Goal: Transaction & Acquisition: Purchase product/service

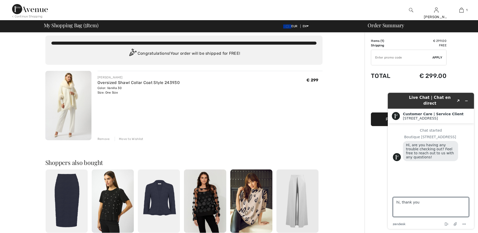
type textarea "hi, thank you."
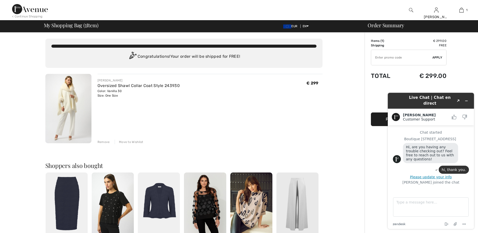
click at [339, 143] on div "You are only € 0.00 away from FREE SHIPPING! Continue Shopping > Congratulation…" at bounding box center [184, 196] width 362 height 326
click at [346, 120] on div "You are only € 0.00 away from FREE SHIPPING! Continue Shopping > Congratulation…" at bounding box center [184, 196] width 362 height 326
click at [455, 115] on icon "Rate this chat as good" at bounding box center [454, 117] width 5 height 5
click at [465, 67] on div "Order Summary Details Items ( 1 ) € 299.00 Promo code € 0.00 Shipping Free Tax1…" at bounding box center [421, 196] width 113 height 326
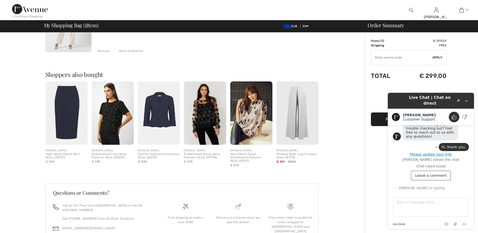
scroll to position [117, 0]
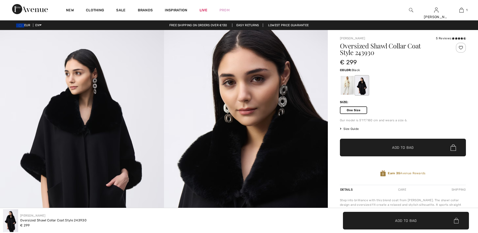
scroll to position [446, 0]
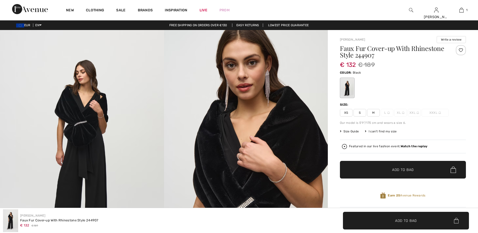
scroll to position [240, 0]
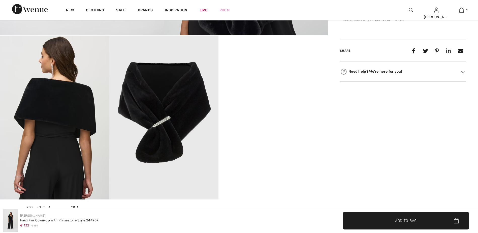
click at [273, 90] on video "Your browser does not support the video tag." at bounding box center [273, 63] width 109 height 55
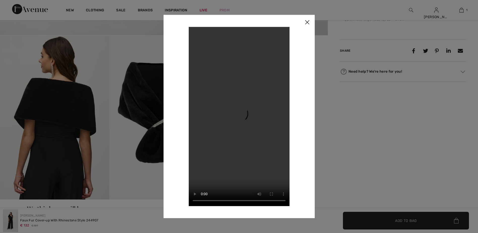
scroll to position [0, 0]
click at [308, 20] on img at bounding box center [307, 23] width 15 height 16
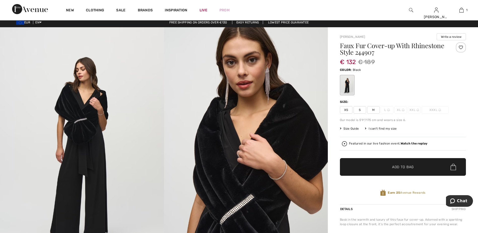
scroll to position [3, 0]
click at [460, 47] on div at bounding box center [461, 48] width 10 height 10
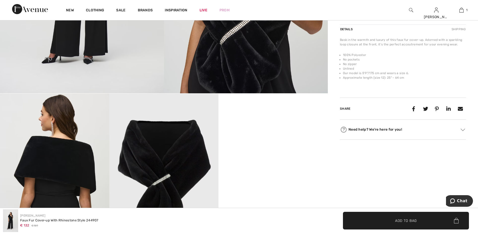
scroll to position [229, 0]
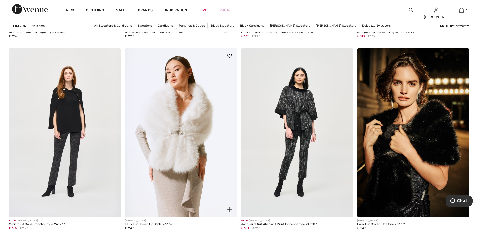
click at [180, 135] on img at bounding box center [181, 132] width 112 height 168
click at [187, 117] on img at bounding box center [181, 132] width 112 height 168
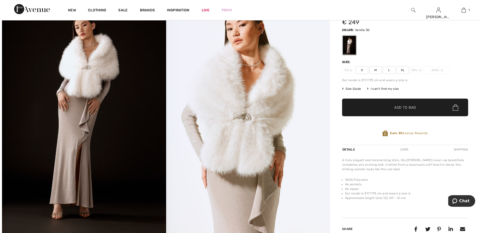
scroll to position [36, 0]
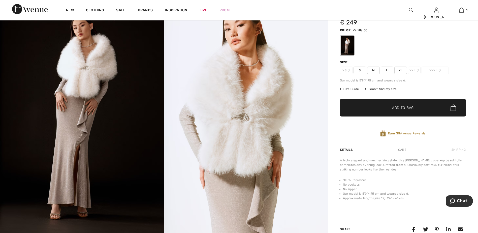
click at [262, 116] on img at bounding box center [246, 117] width 164 height 246
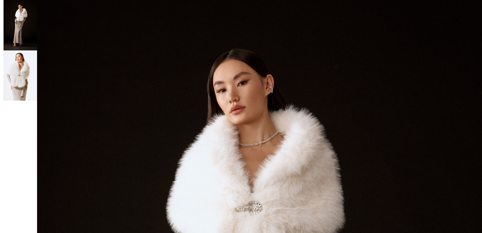
scroll to position [9, 0]
click at [18, 30] on img at bounding box center [21, 25] width 34 height 50
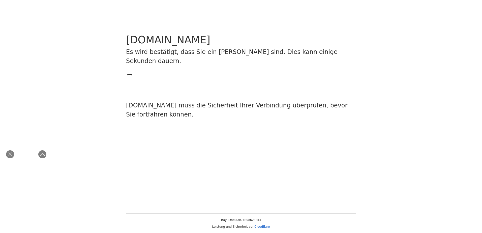
scroll to position [0, 0]
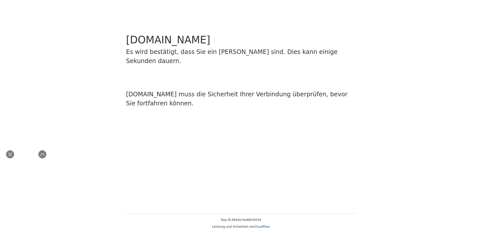
click at [275, 160] on div "www.1ereavenue.com Es wird bestätigt, dass Sie ein Mensch sind. Dies kann einig…" at bounding box center [241, 106] width 482 height 213
click at [11, 154] on icon "Close live curation" at bounding box center [10, 154] width 6 height 6
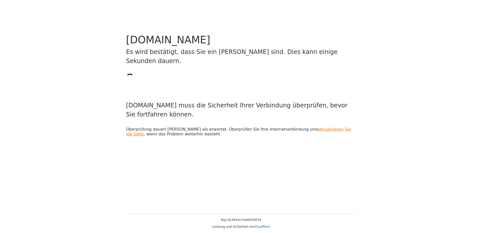
click at [295, 127] on link "aktualisieren Sie die Seite" at bounding box center [238, 131] width 225 height 9
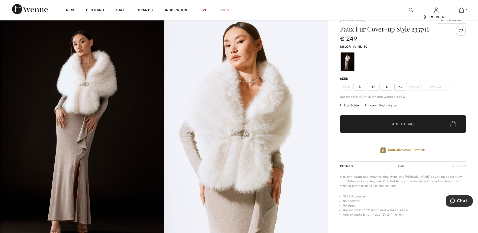
scroll to position [20, 0]
click at [388, 87] on span "L" at bounding box center [387, 87] width 13 height 8
click at [386, 122] on span "✔ Added to Bag" at bounding box center [395, 123] width 31 height 5
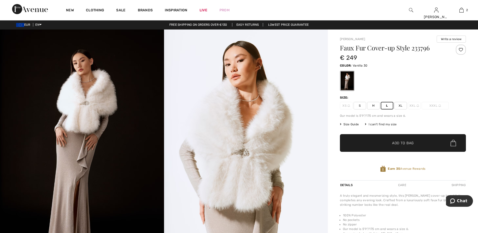
scroll to position [2, 0]
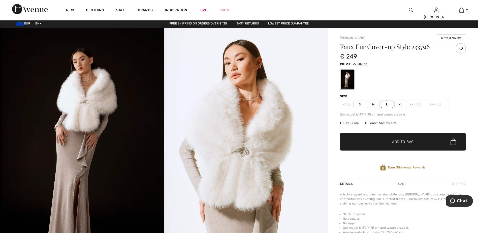
click at [381, 141] on span "✔ Added to Bag" at bounding box center [395, 141] width 31 height 5
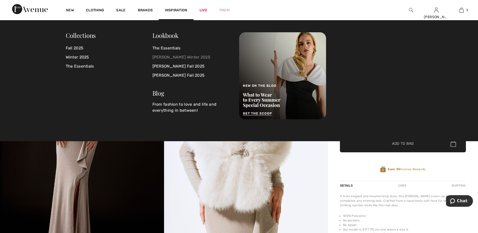
click at [166, 57] on link "[PERSON_NAME] Winter 2025" at bounding box center [192, 57] width 81 height 9
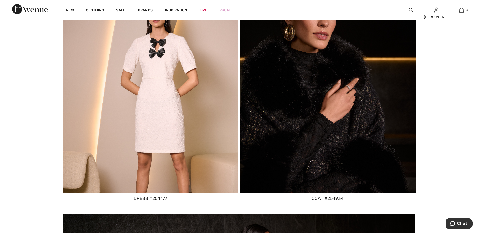
scroll to position [1727, 0]
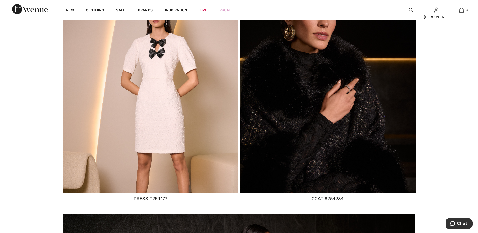
click at [333, 113] on img at bounding box center [327, 89] width 175 height 208
drag, startPoint x: 333, startPoint y: 113, endPoint x: 329, endPoint y: 105, distance: 9.2
click at [329, 105] on img at bounding box center [327, 89] width 175 height 208
click at [320, 200] on div "coat #254934" at bounding box center [327, 198] width 175 height 7
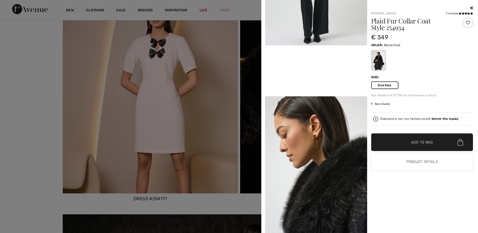
scroll to position [269, 0]
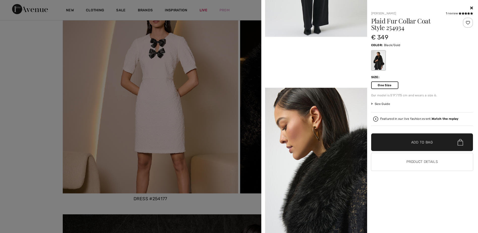
click at [468, 22] on div at bounding box center [468, 23] width 10 height 10
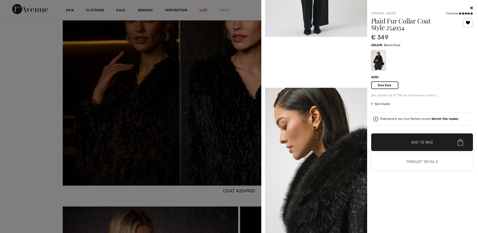
scroll to position [2884, 0]
click at [138, 150] on div at bounding box center [239, 116] width 478 height 233
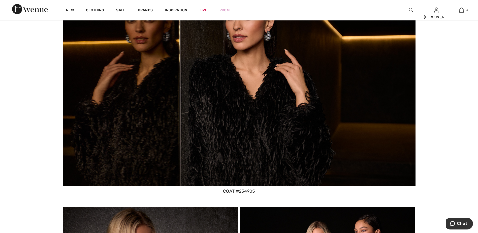
click at [234, 136] on img at bounding box center [239, 80] width 353 height 209
click at [226, 175] on img at bounding box center [239, 80] width 353 height 209
click at [234, 191] on div "coat #254905" at bounding box center [239, 191] width 353 height 7
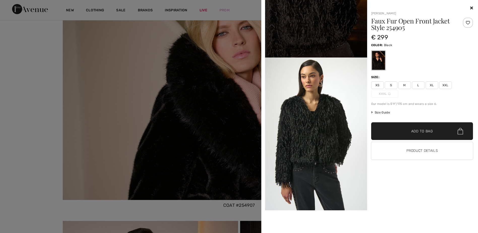
scroll to position [3792, 0]
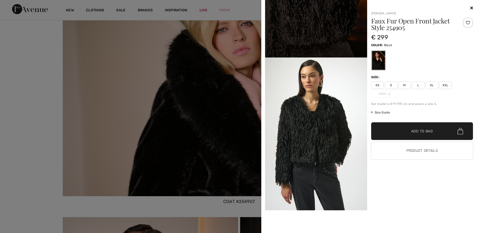
click at [219, 146] on div at bounding box center [239, 116] width 478 height 233
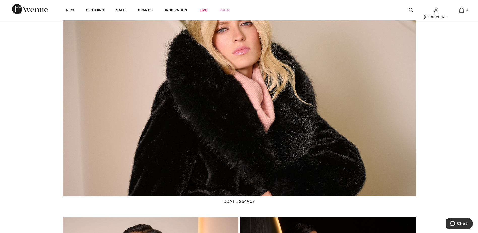
click at [233, 201] on div "coat #254907" at bounding box center [239, 201] width 353 height 7
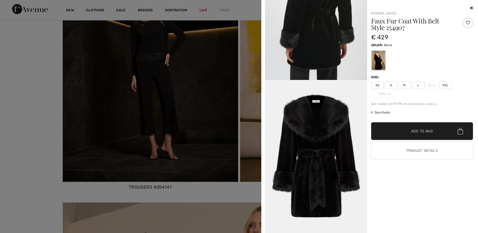
scroll to position [2199, 0]
click at [164, 184] on div at bounding box center [239, 116] width 478 height 233
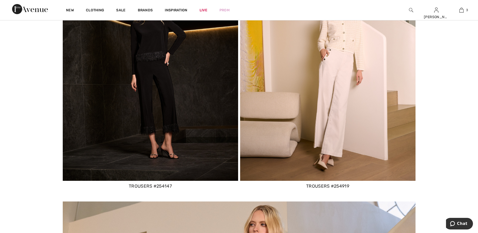
click at [145, 186] on div "trousers #254147" at bounding box center [150, 186] width 175 height 7
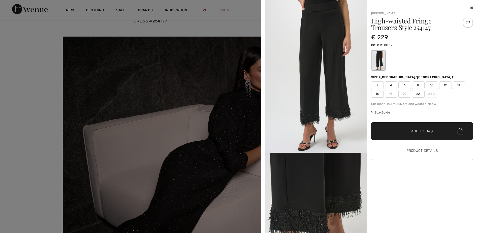
scroll to position [1880, 0]
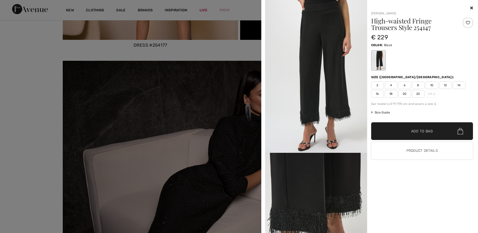
click at [385, 111] on span "Size Guide" at bounding box center [380, 112] width 19 height 5
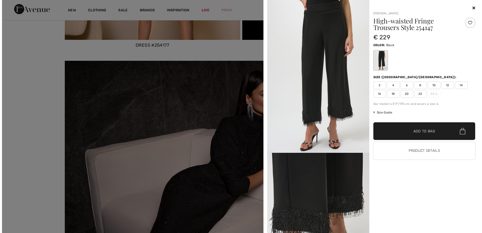
scroll to position [1883, 0]
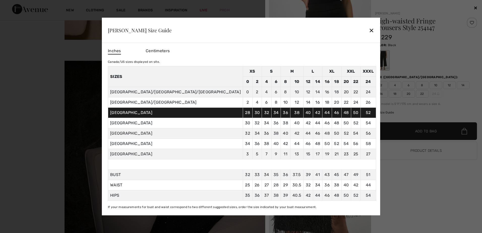
click at [369, 31] on div "✕" at bounding box center [371, 30] width 5 height 11
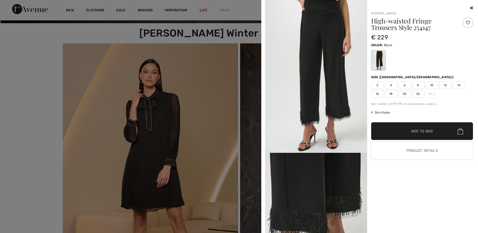
scroll to position [288, 0]
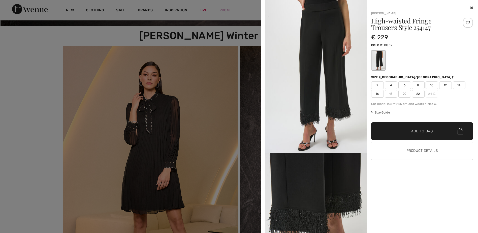
click at [472, 8] on icon at bounding box center [471, 8] width 3 height 4
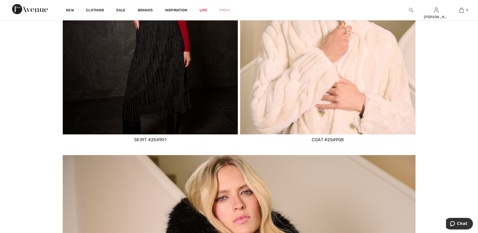
scroll to position [3623, 0]
click at [333, 138] on div "coat #254908" at bounding box center [327, 140] width 175 height 7
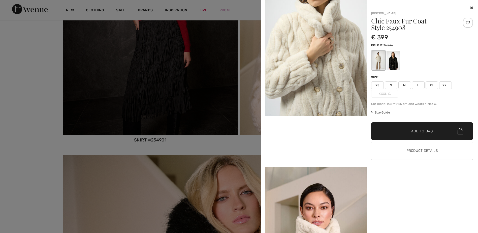
scroll to position [190, 0]
click at [332, 56] on img at bounding box center [316, 39] width 102 height 153
click at [378, 63] on div at bounding box center [378, 60] width 13 height 19
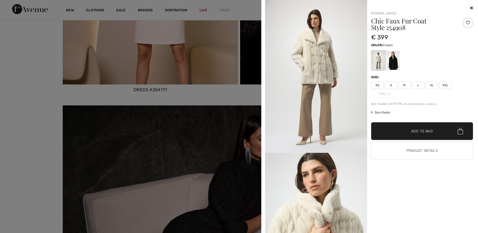
scroll to position [1827, 0]
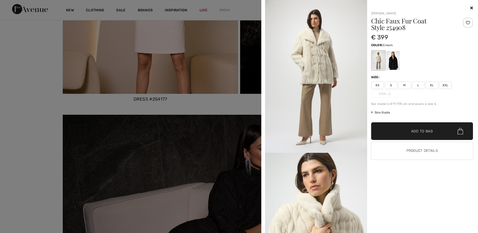
click at [121, 9] on div at bounding box center [239, 116] width 478 height 233
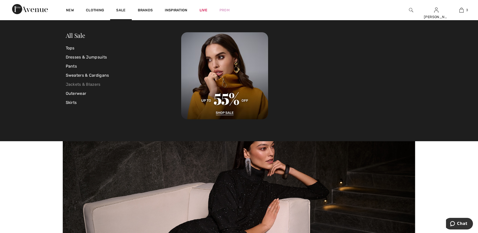
click at [84, 84] on link "Jackets & Blazers" at bounding box center [124, 84] width 116 height 9
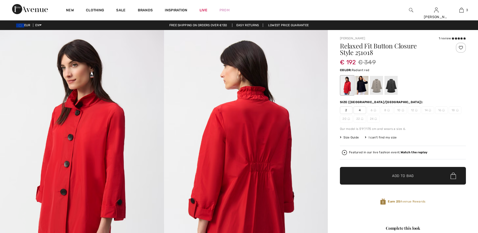
scroll to position [54, 0]
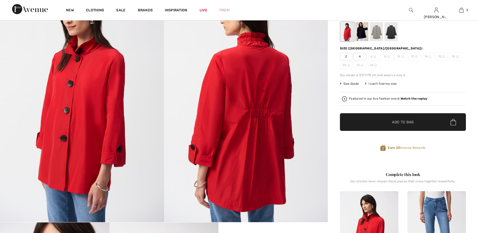
click at [362, 34] on div at bounding box center [361, 31] width 13 height 19
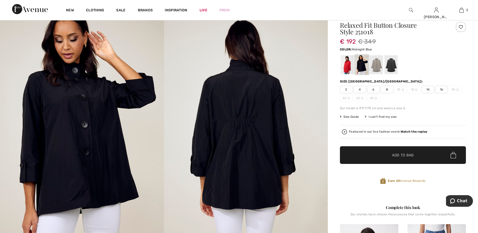
scroll to position [20, 0]
click at [380, 67] on div at bounding box center [376, 64] width 13 height 19
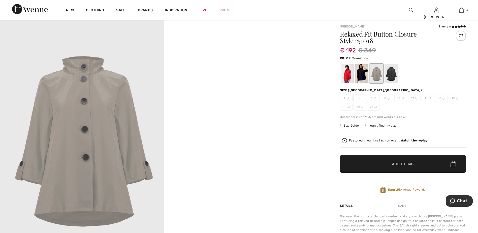
scroll to position [12, 0]
click at [392, 73] on div at bounding box center [391, 73] width 13 height 19
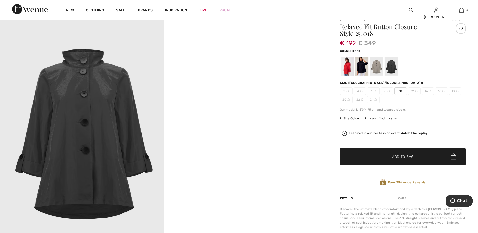
scroll to position [18, 0]
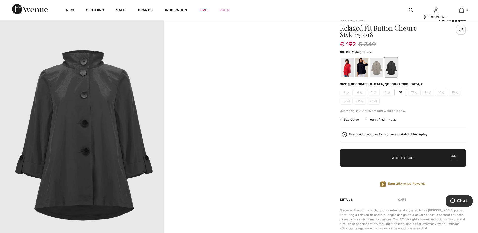
click at [363, 71] on div at bounding box center [361, 67] width 13 height 19
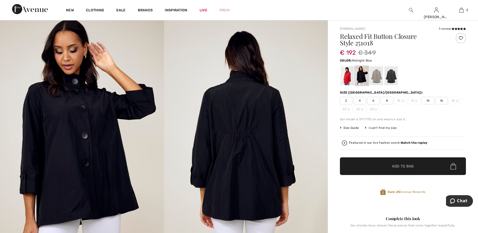
scroll to position [0, 0]
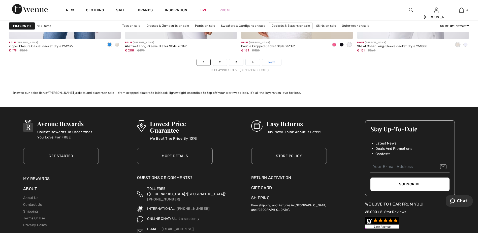
drag, startPoint x: 0, startPoint y: 0, endPoint x: 275, endPoint y: 60, distance: 281.2
click at [275, 60] on span "Next" at bounding box center [271, 62] width 7 height 5
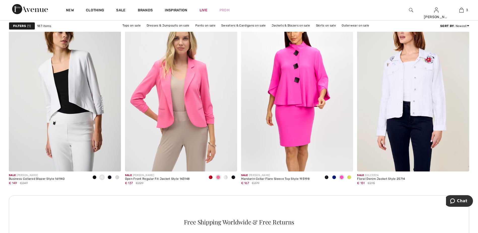
scroll to position [1296, 0]
click at [350, 177] on span at bounding box center [349, 177] width 4 height 4
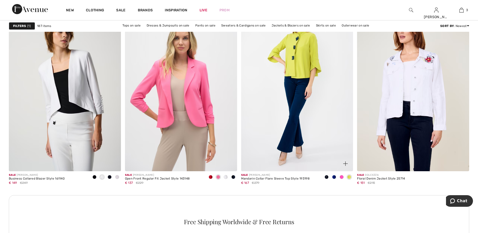
click at [350, 177] on span at bounding box center [349, 177] width 4 height 4
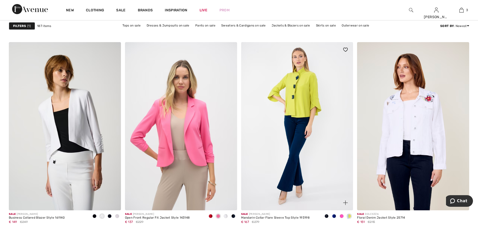
scroll to position [1255, 0]
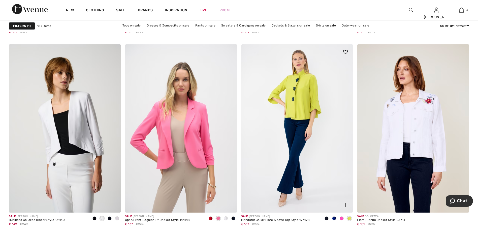
click at [328, 217] on span at bounding box center [327, 218] width 4 height 4
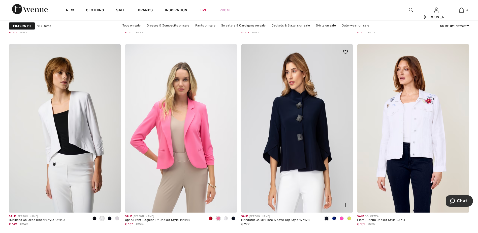
click at [334, 217] on span at bounding box center [334, 218] width 4 height 4
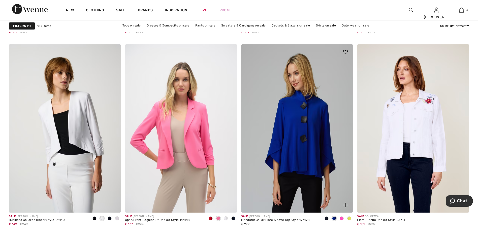
click at [346, 52] on img at bounding box center [345, 52] width 5 height 4
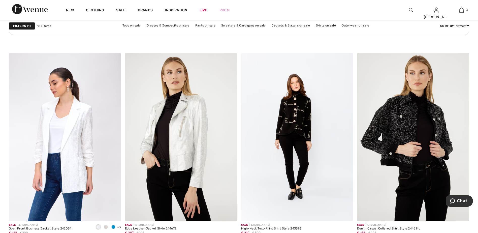
scroll to position [2352, 0]
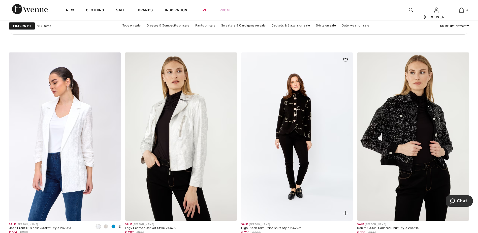
click at [347, 207] on div at bounding box center [342, 210] width 21 height 21
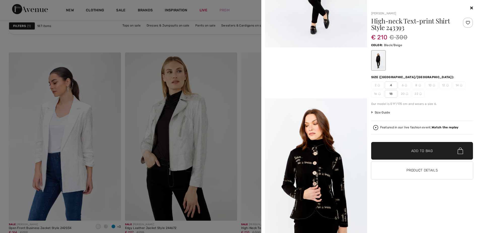
scroll to position [259, 0]
click at [324, 98] on video "Your browser does not support the video tag." at bounding box center [316, 72] width 102 height 51
click at [376, 128] on img at bounding box center [375, 127] width 5 height 5
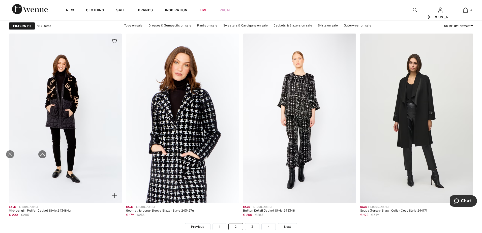
scroll to position [2776, 0]
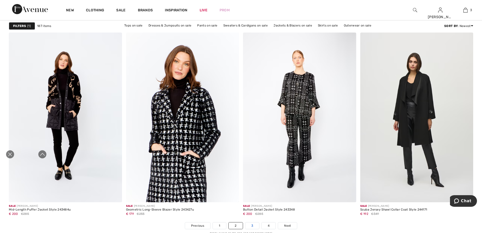
click at [251, 222] on link "3" at bounding box center [252, 225] width 14 height 7
click at [250, 222] on link "3" at bounding box center [252, 225] width 14 height 7
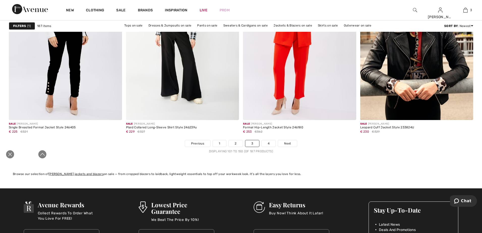
scroll to position [2860, 0]
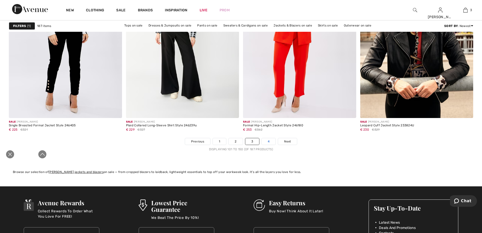
click at [269, 138] on link "4" at bounding box center [269, 141] width 14 height 7
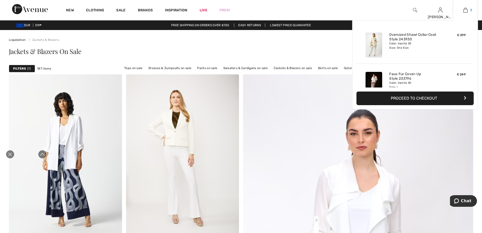
click at [463, 9] on img at bounding box center [465, 10] width 4 height 6
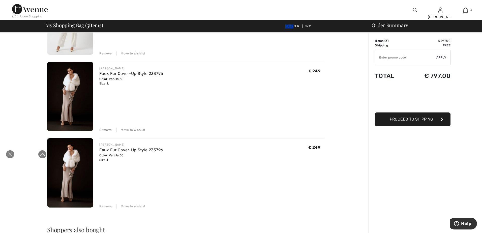
scroll to position [89, 0]
click at [104, 206] on div "Remove" at bounding box center [105, 206] width 12 height 5
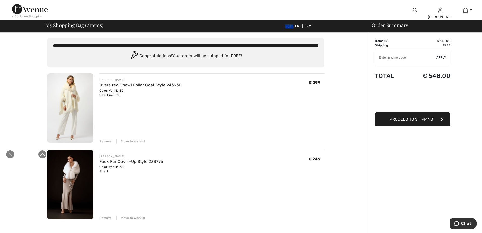
scroll to position [0, 0]
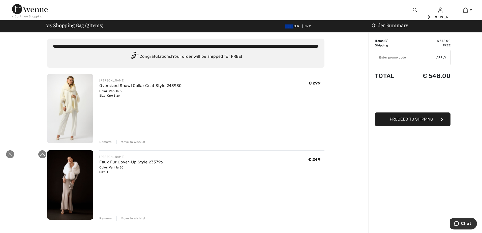
click at [285, 26] on img at bounding box center [289, 26] width 8 height 4
click at [281, 101] on div "JOSEPH RIBKOFF Oversized Shawl Collar Coat Style 243930 Color: Vanilla 30 Size:…" at bounding box center [211, 109] width 225 height 70
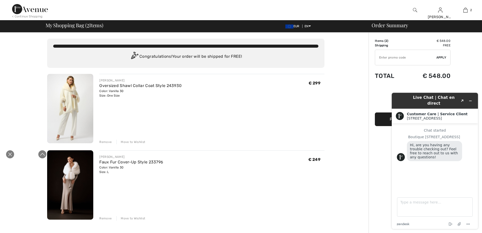
drag, startPoint x: 128, startPoint y: 80, endPoint x: 94, endPoint y: 77, distance: 33.8
click at [94, 77] on div "JOSEPH RIBKOFF Oversized Shawl Collar Coat Style 243930 Color: Vanilla 30 Size:…" at bounding box center [208, 109] width 231 height 70
copy div "[PERSON_NAME]"
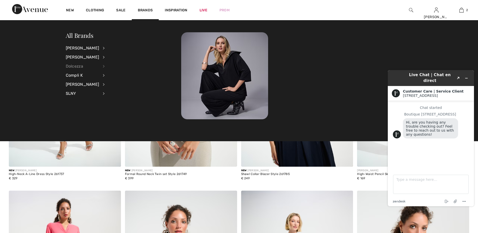
click at [82, 65] on div "Dolcezza" at bounding box center [83, 66] width 34 height 9
click at [122, 65] on link "Jackets & Blazers" at bounding box center [130, 64] width 39 height 8
